Goal: Communication & Community: Answer question/provide support

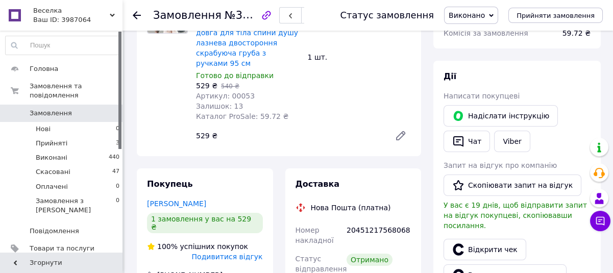
scroll to position [185, 0]
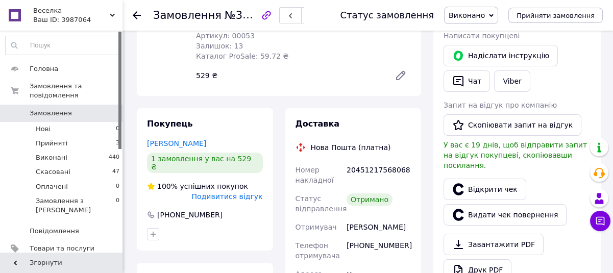
click at [189, 139] on link "[PERSON_NAME]" at bounding box center [176, 143] width 59 height 8
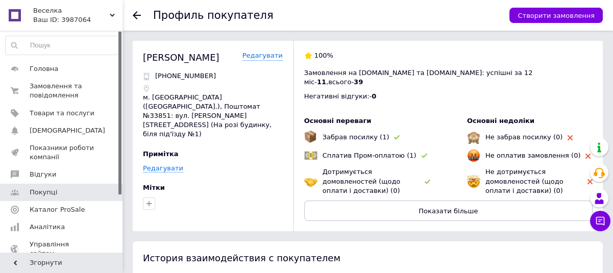
scroll to position [185, 0]
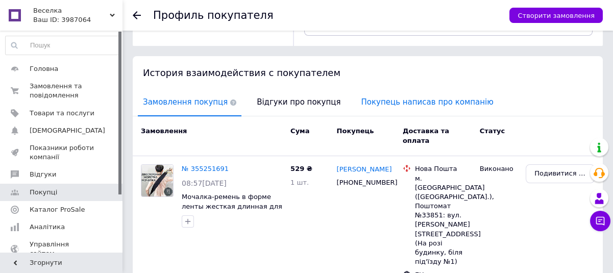
click at [366, 89] on span "Покупець написав про компанію" at bounding box center [428, 102] width 143 height 26
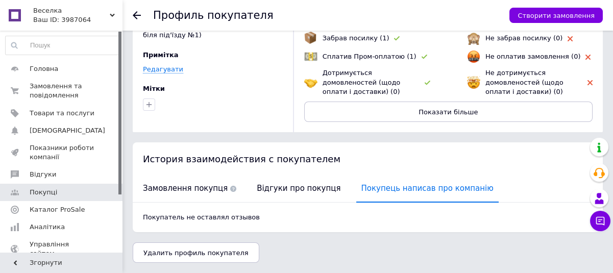
scroll to position [89, 0]
